Goal: Transaction & Acquisition: Purchase product/service

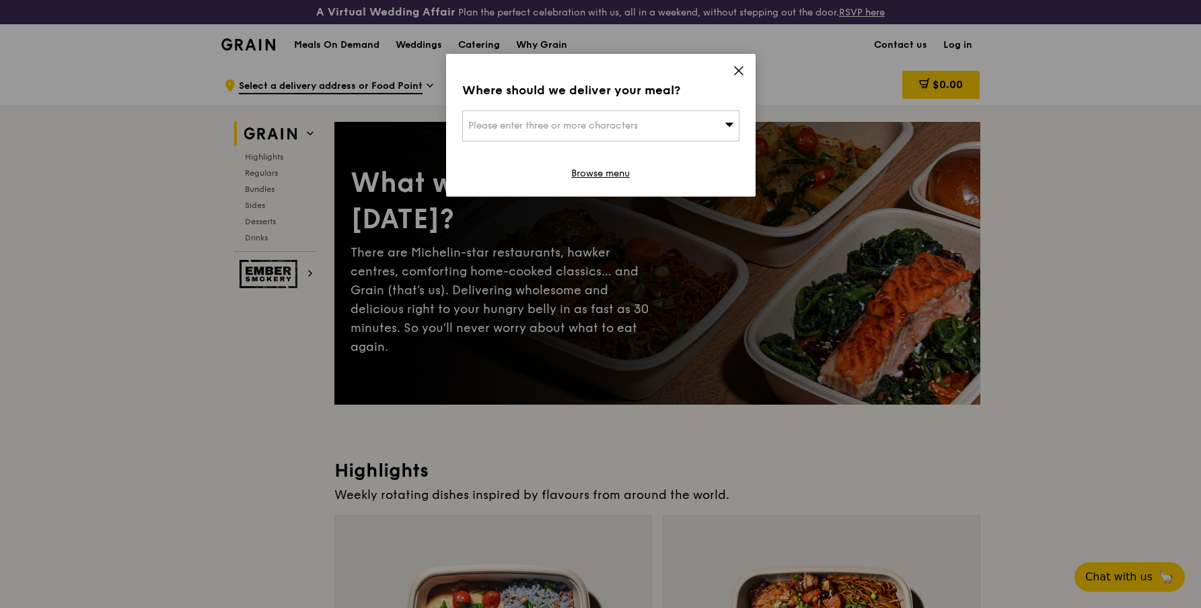
click at [614, 177] on link "Browse menu" at bounding box center [600, 173] width 59 height 13
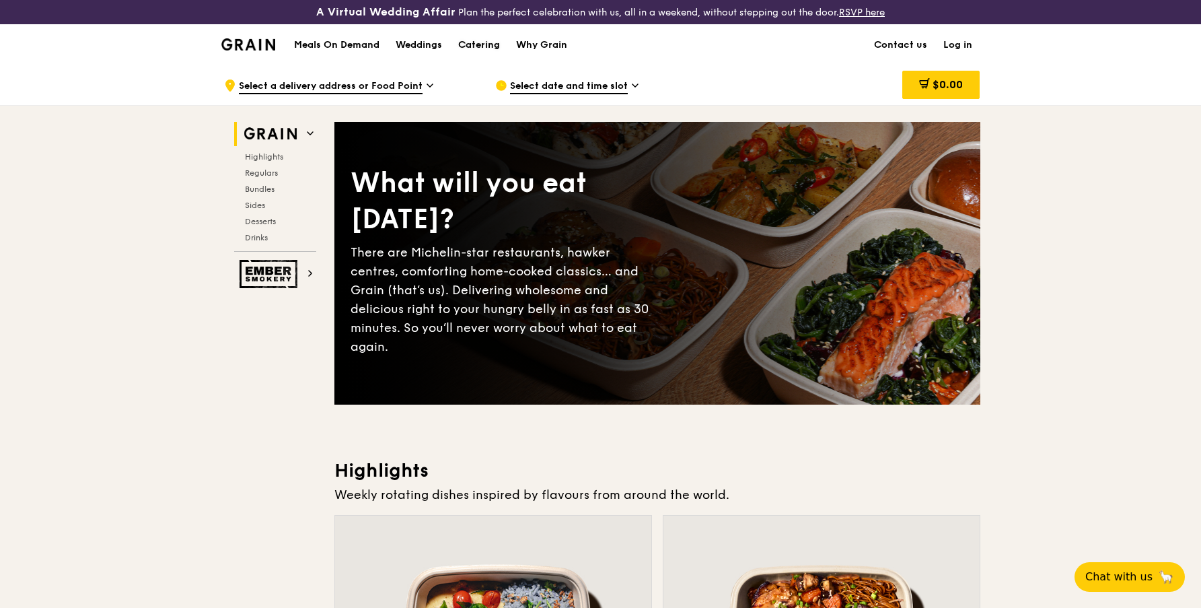
click at [478, 43] on div "Catering" at bounding box center [479, 45] width 42 height 40
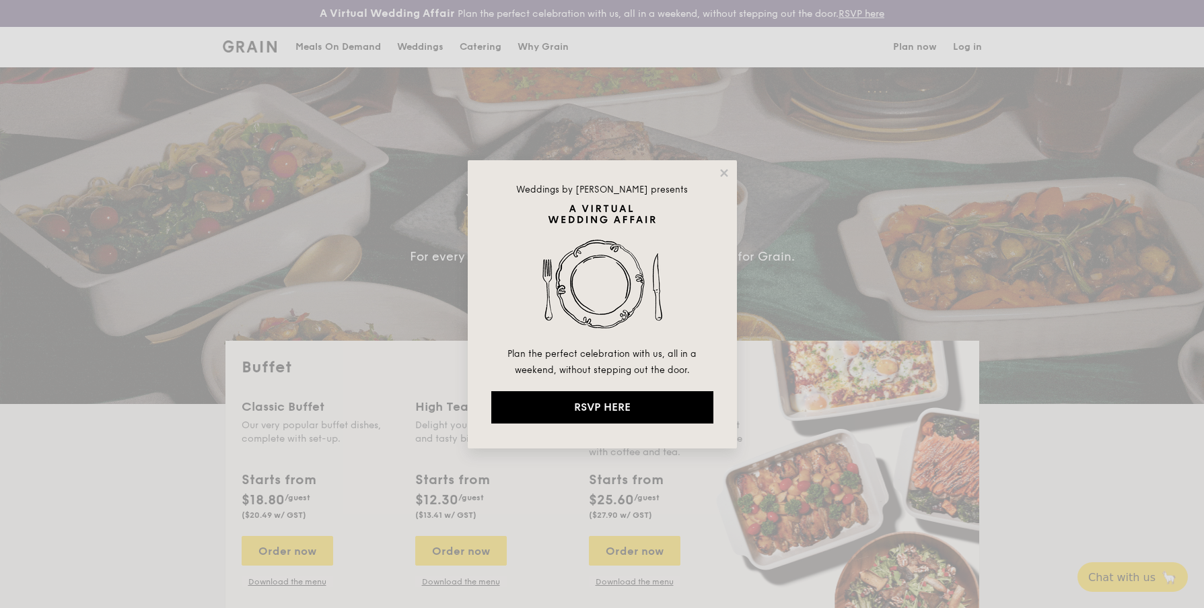
select select
click at [720, 173] on icon at bounding box center [724, 173] width 12 height 12
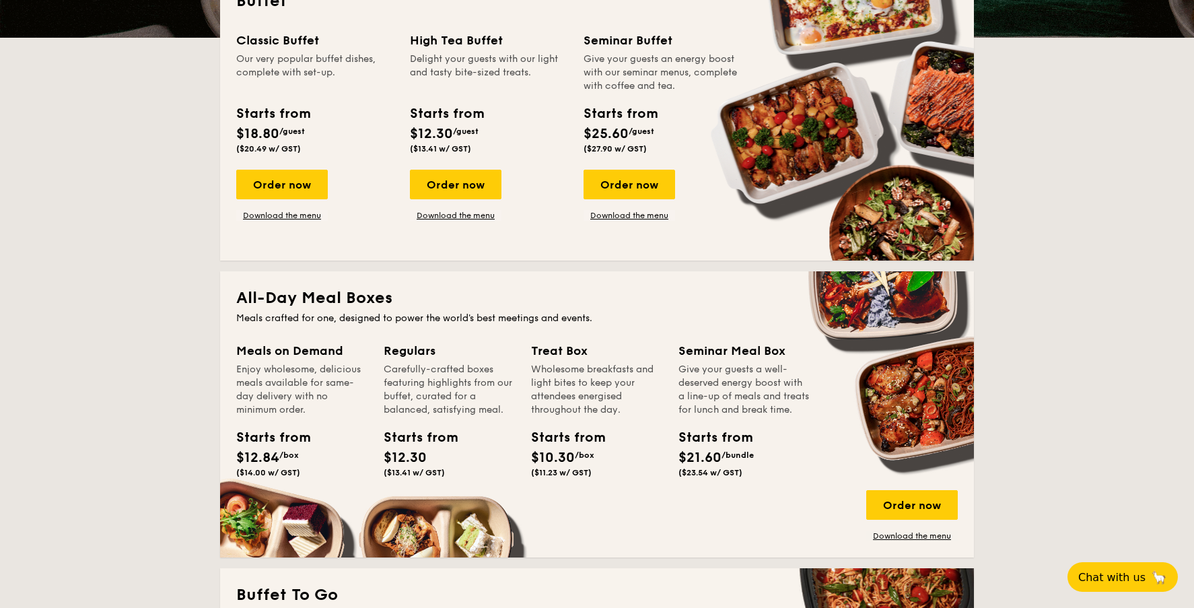
scroll to position [380, 0]
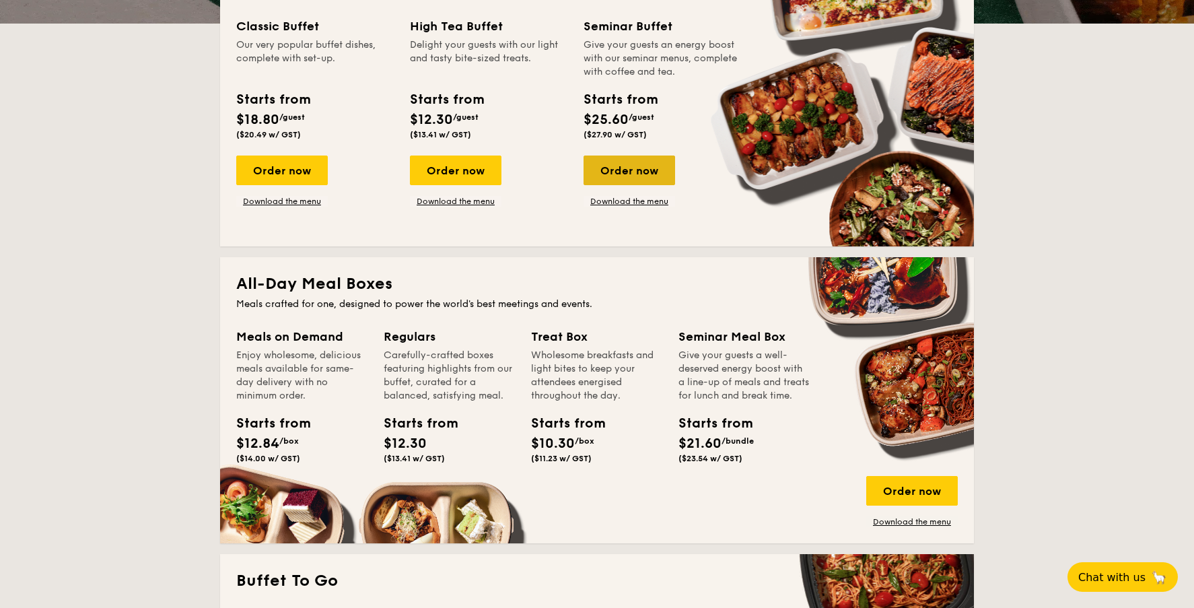
click at [643, 171] on div "Order now" at bounding box center [630, 170] width 92 height 30
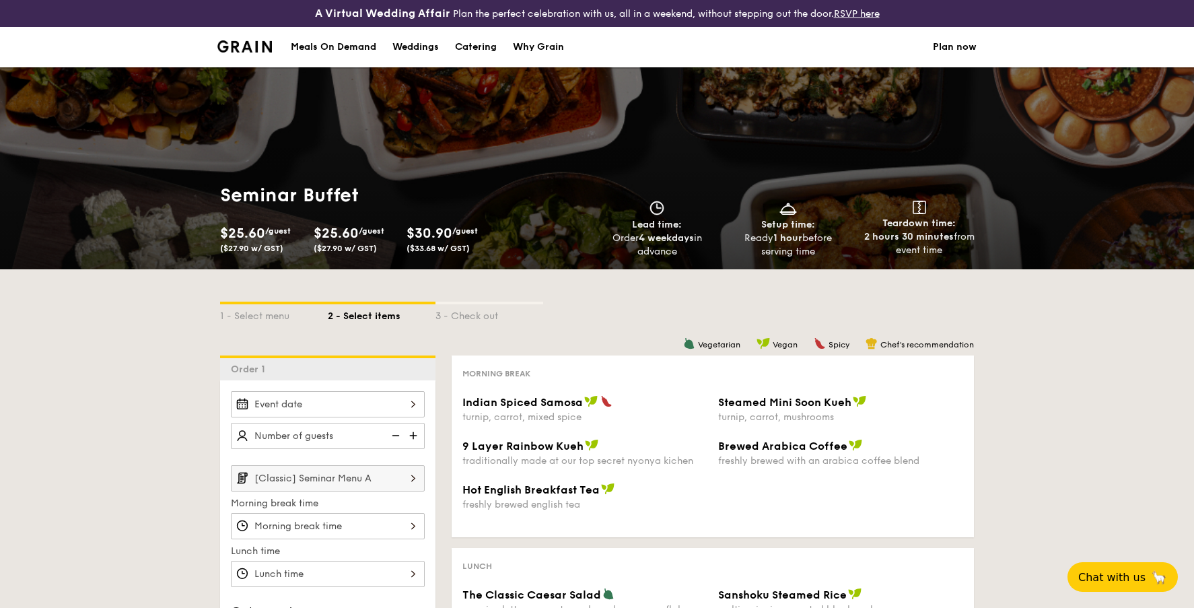
click at [347, 52] on div "Meals On Demand" at bounding box center [333, 47] width 85 height 40
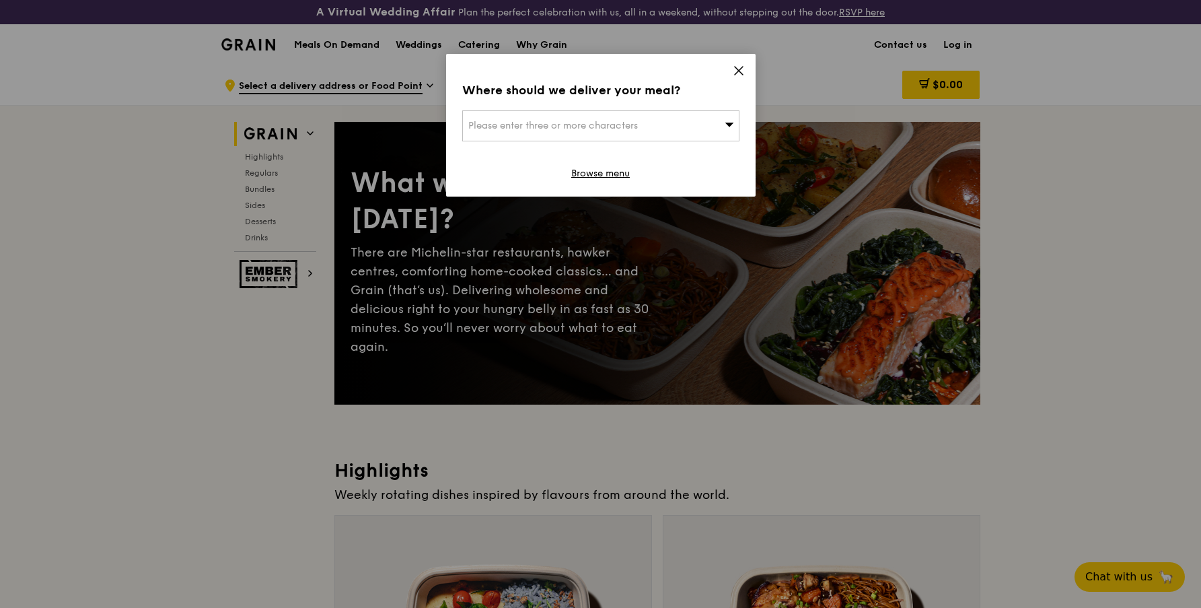
click at [737, 65] on icon at bounding box center [739, 71] width 12 height 12
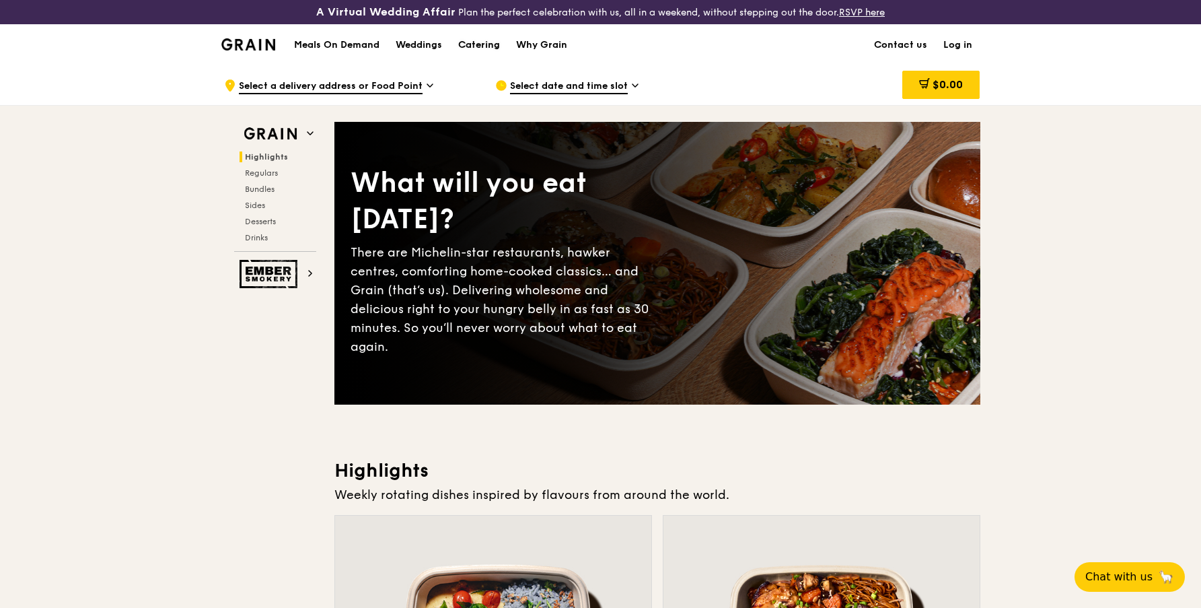
click at [491, 47] on div "Catering" at bounding box center [479, 45] width 42 height 40
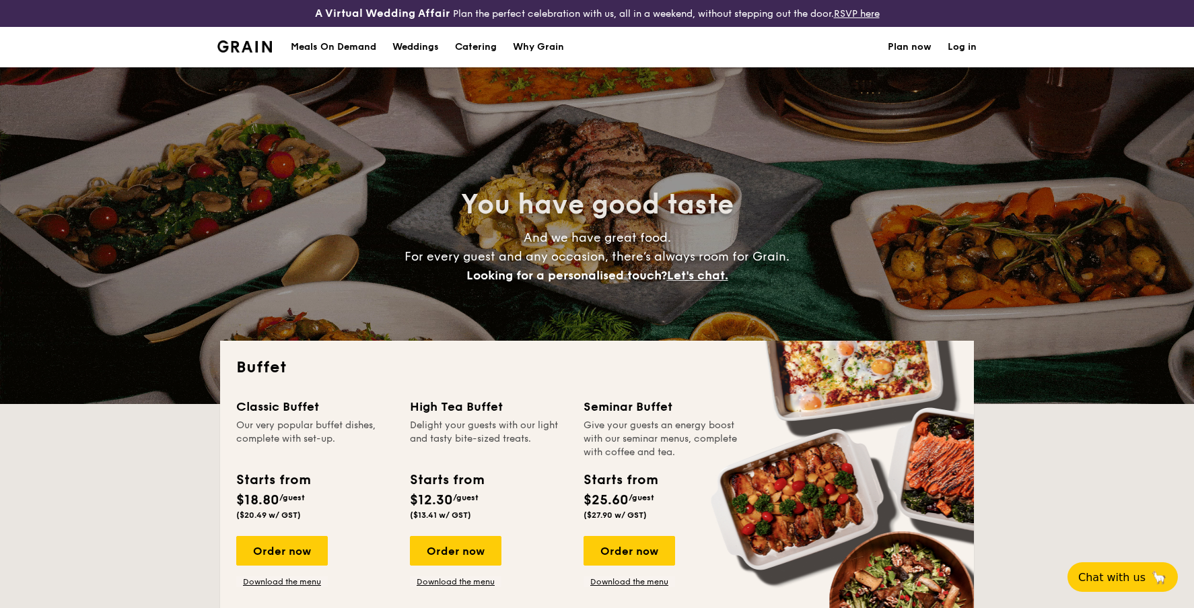
select select
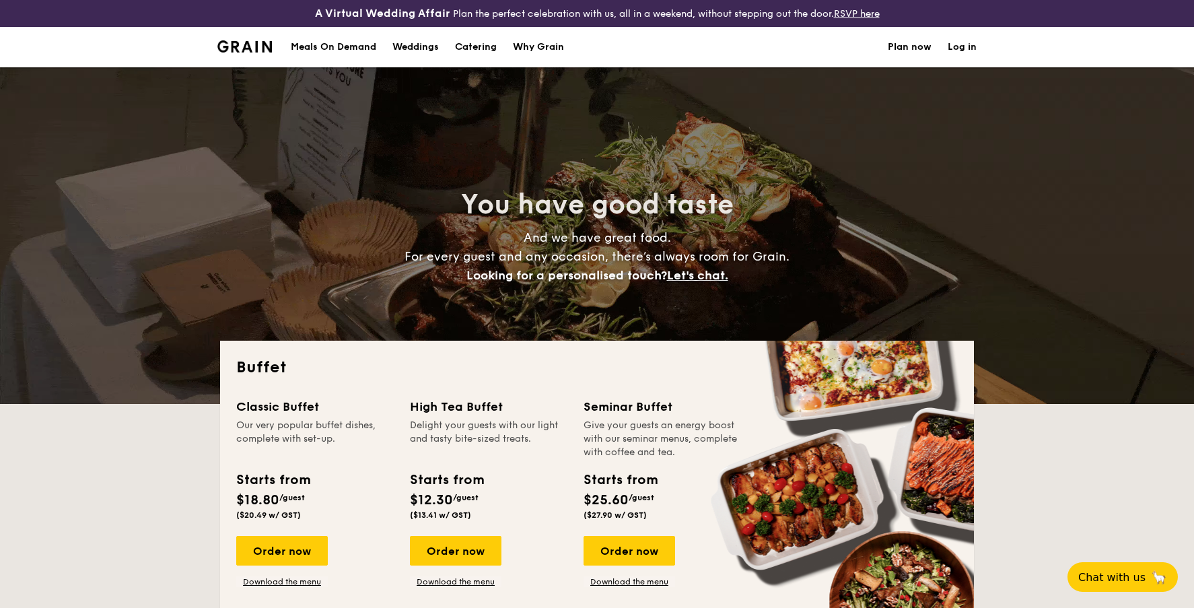
scroll to position [543, 0]
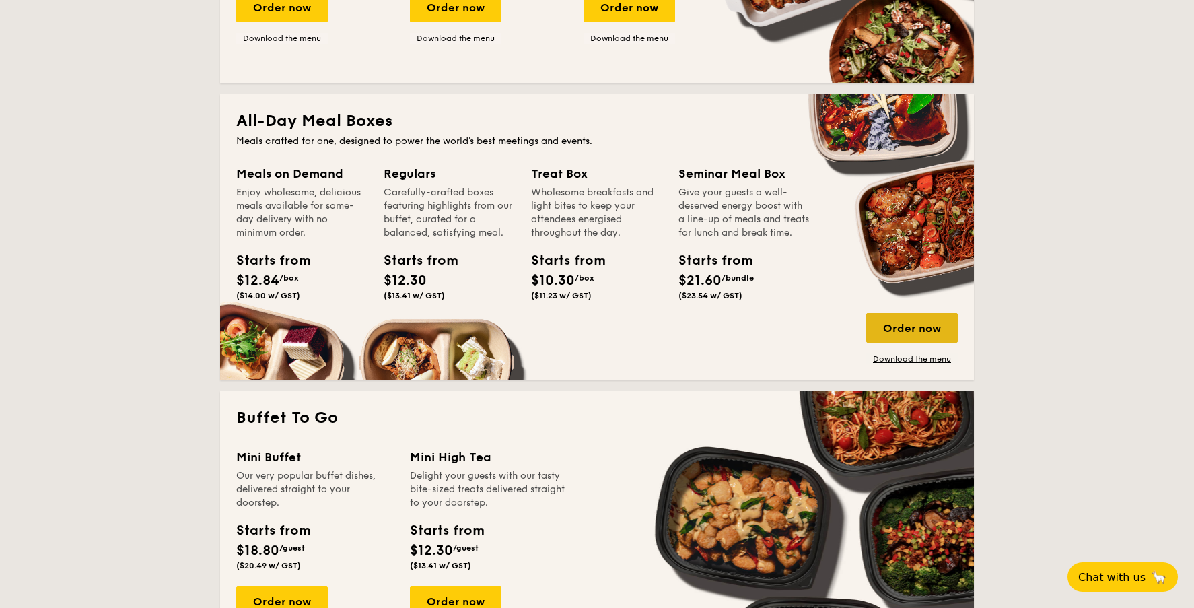
click at [904, 337] on div "Order now" at bounding box center [912, 328] width 92 height 30
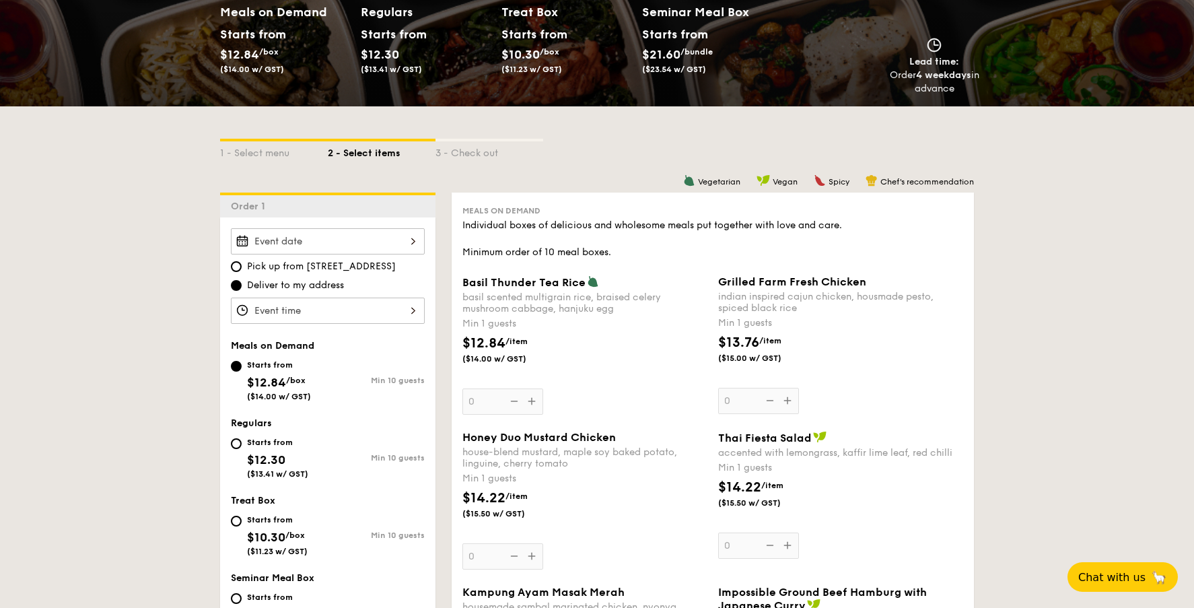
scroll to position [362, 0]
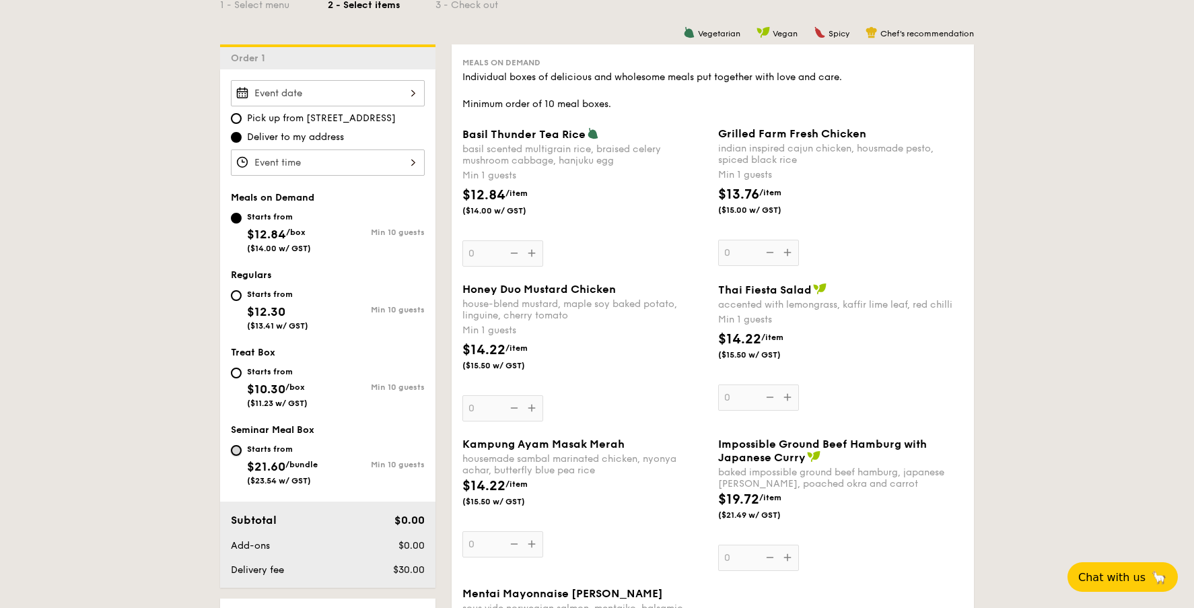
click at [234, 449] on input "Starts from $21.60 /bundle ($23.54 w/ GST) Min 10 guests" at bounding box center [236, 450] width 11 height 11
radio input "true"
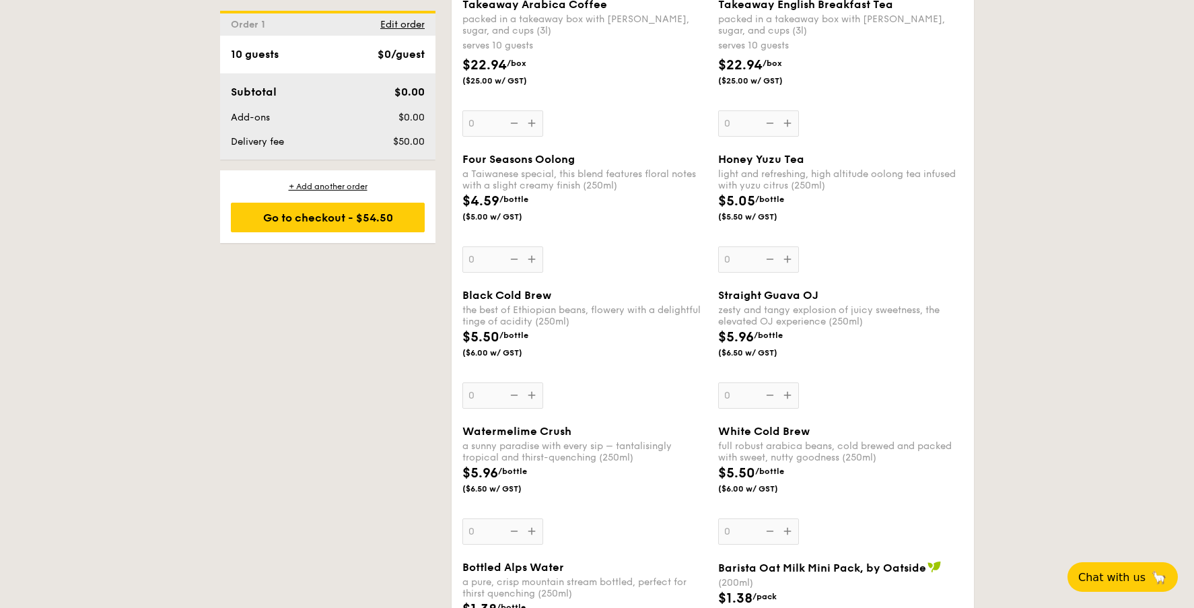
scroll to position [3750, 0]
